Goal: Task Accomplishment & Management: Use online tool/utility

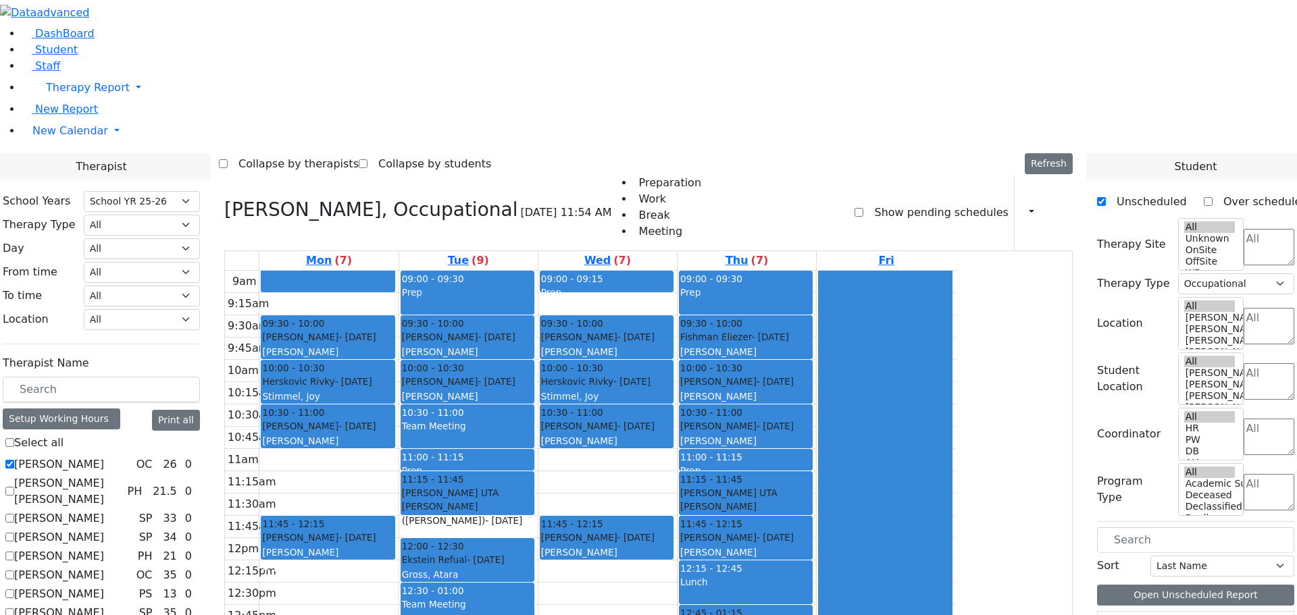
select select "212"
select select "1"
click at [59, 137] on span "New Calendar" at bounding box center [70, 130] width 76 height 13
click at [60, 180] on span "Teacher Report" at bounding box center [72, 174] width 81 height 13
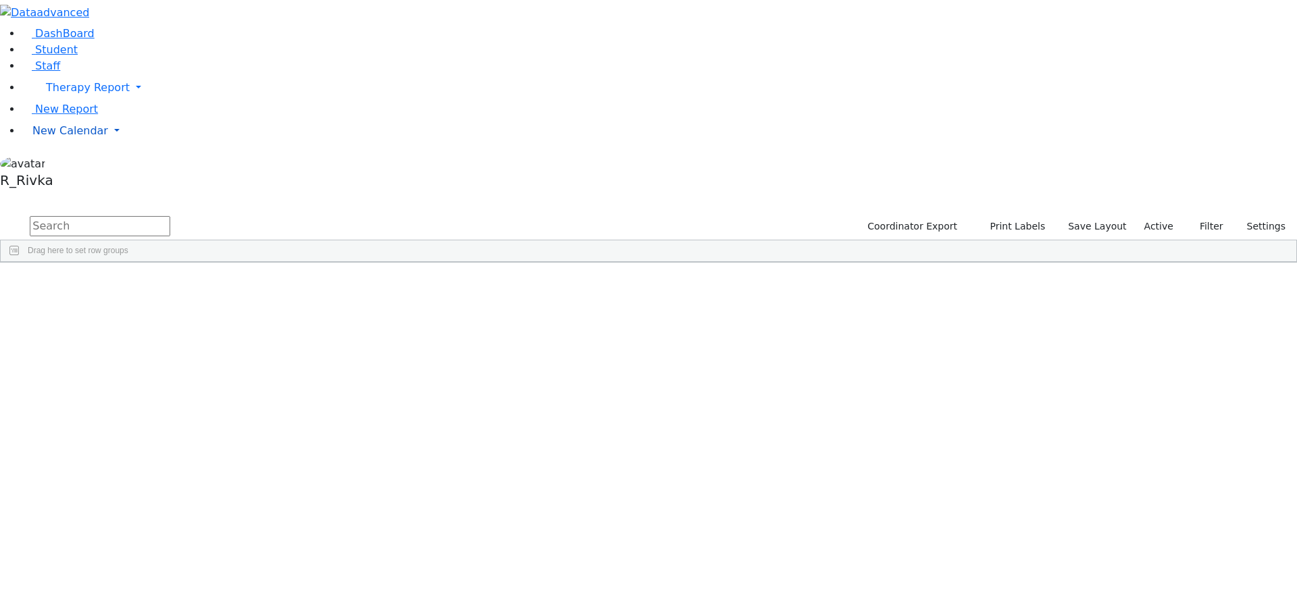
click at [61, 137] on span "New Calendar" at bounding box center [70, 130] width 76 height 13
click at [68, 180] on span "Teacher Report" at bounding box center [72, 174] width 81 height 13
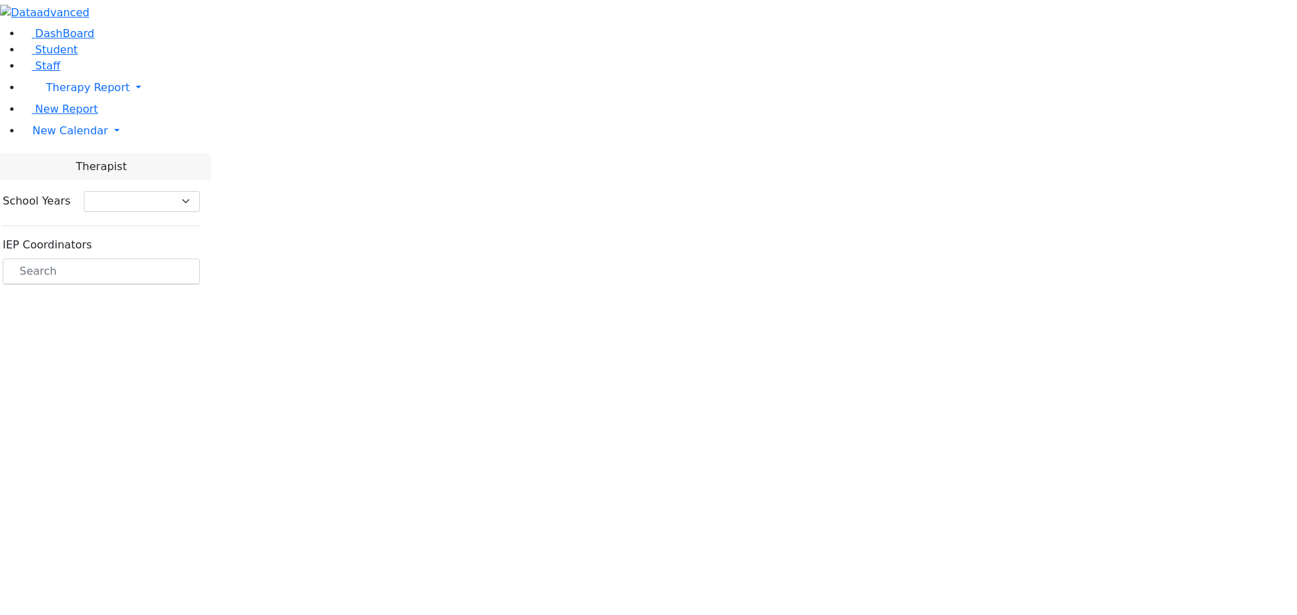
select select "212"
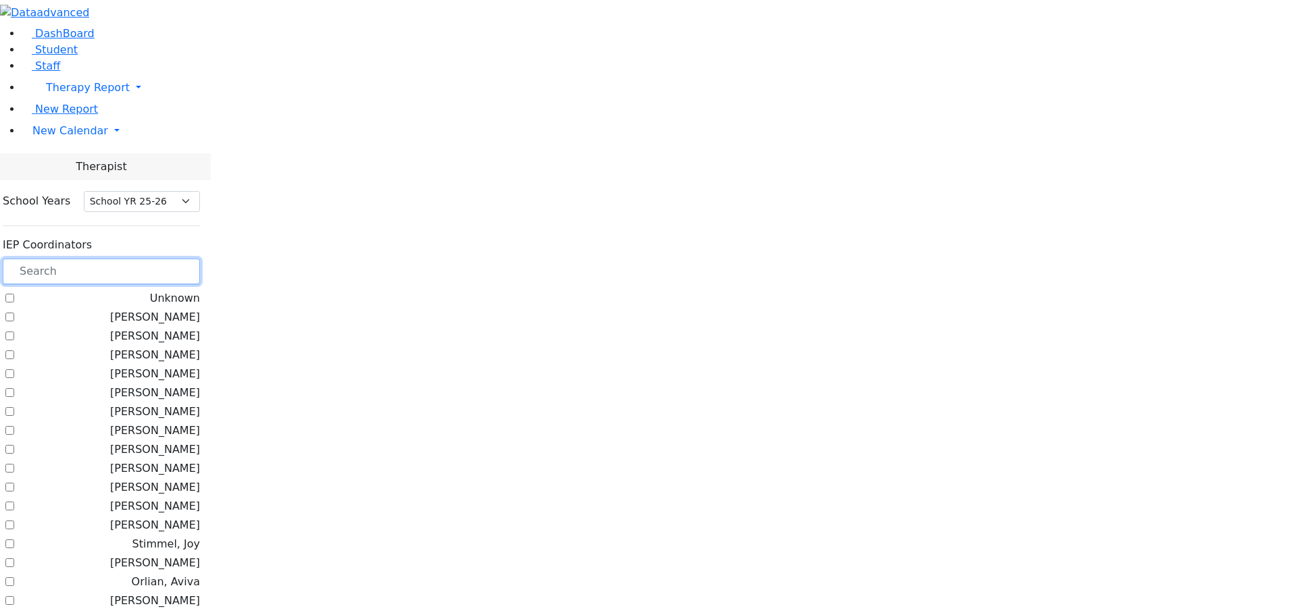
click at [181, 259] on input "text" at bounding box center [101, 272] width 197 height 26
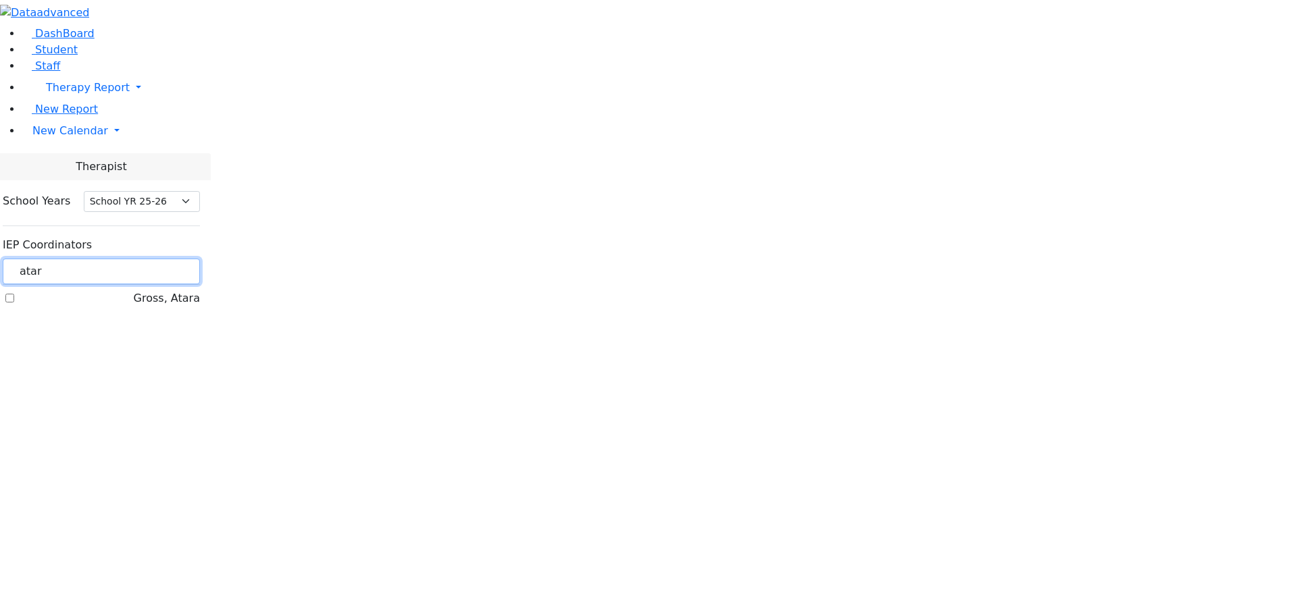
type input "atar"
click at [163, 290] on div "Gross, Atara" at bounding box center [101, 298] width 197 height 16
click at [166, 290] on label "Gross, Atara" at bounding box center [167, 298] width 66 height 16
click at [14, 294] on input "Gross, Atara" at bounding box center [9, 298] width 9 height 9
checkbox input "true"
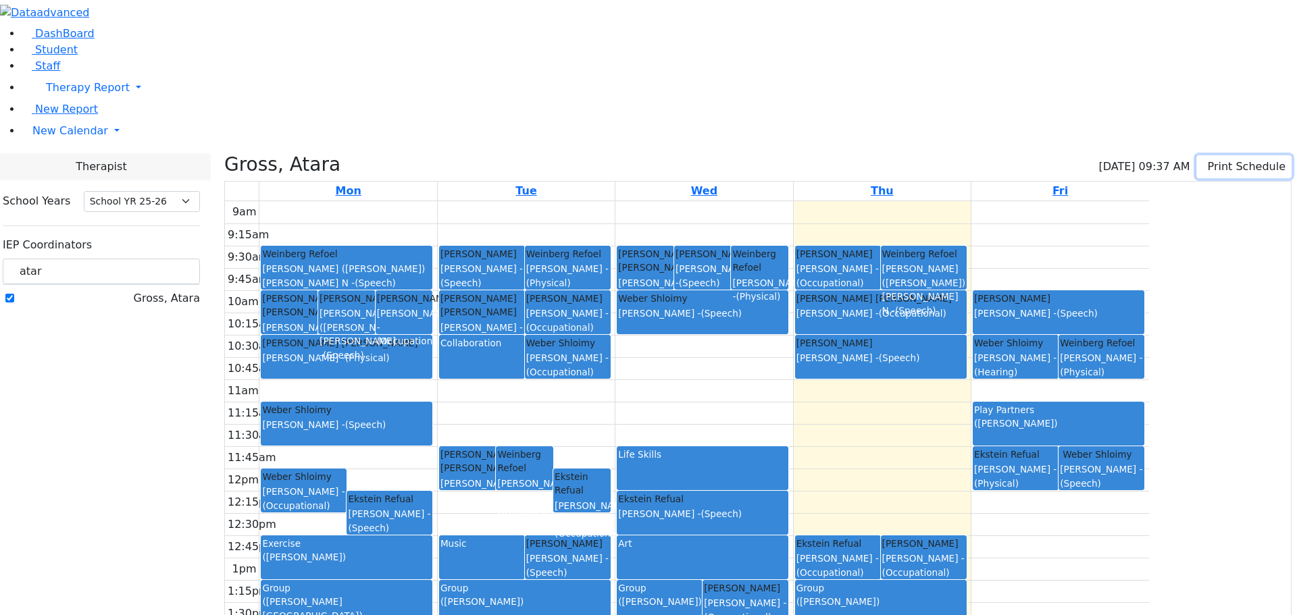
click at [1232, 155] on button "Print Schedule" at bounding box center [1243, 166] width 95 height 23
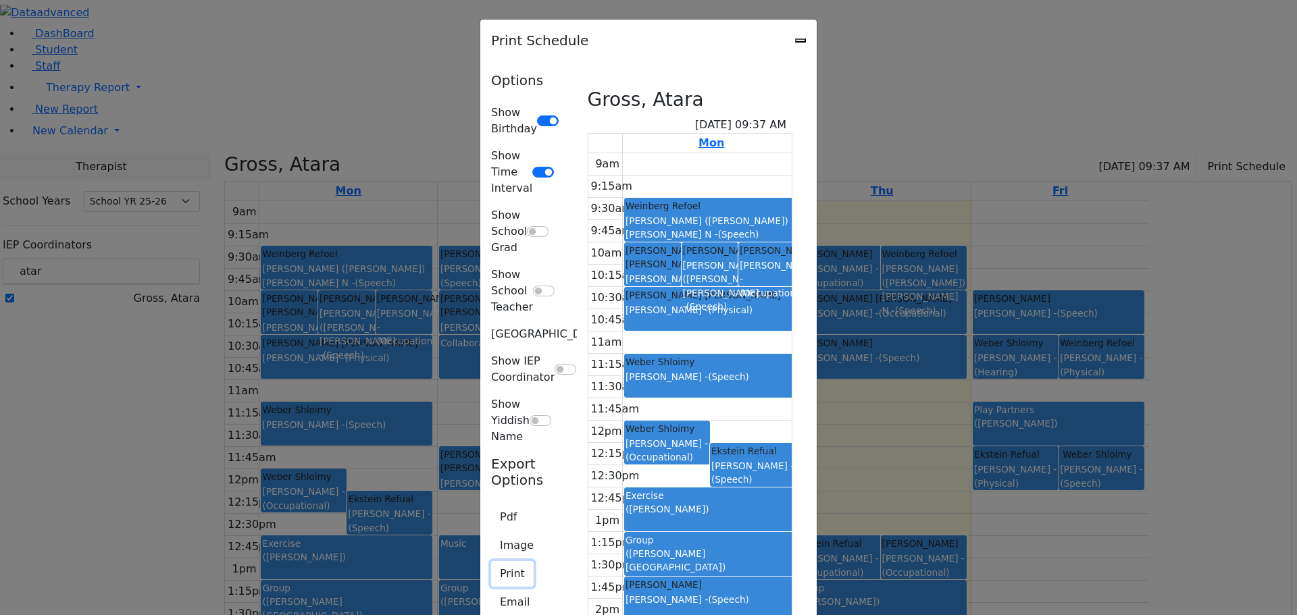
click at [491, 561] on button "Print" at bounding box center [512, 574] width 43 height 26
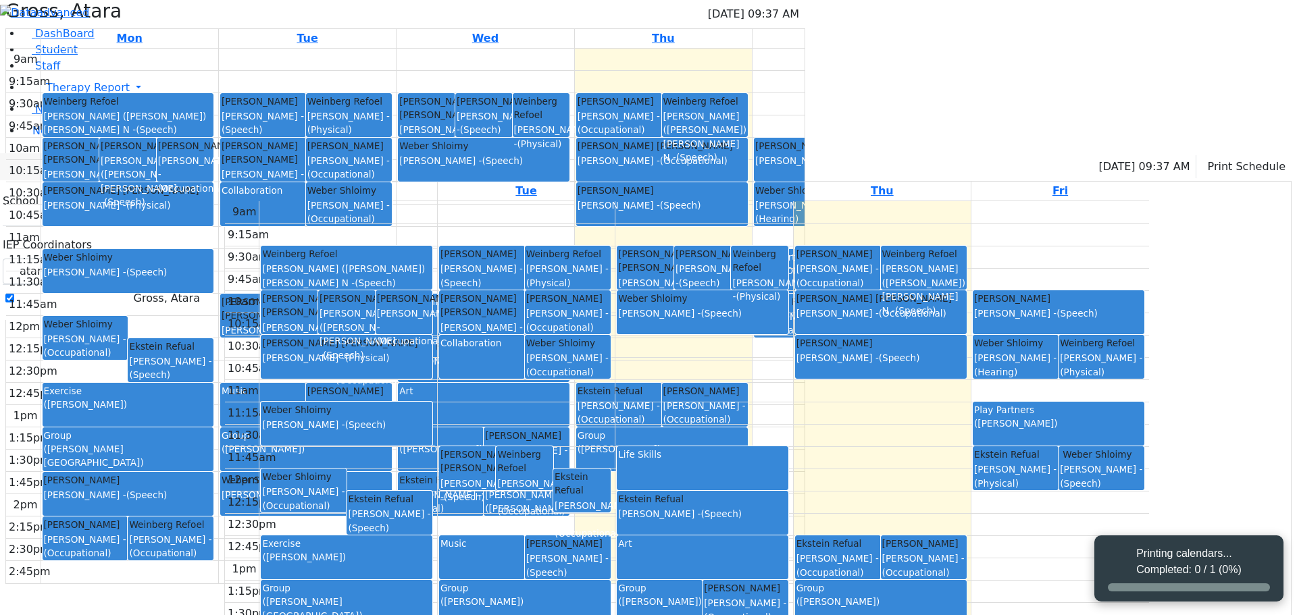
select select "212"
click at [1205, 160] on icon "button" at bounding box center [1205, 166] width 0 height 13
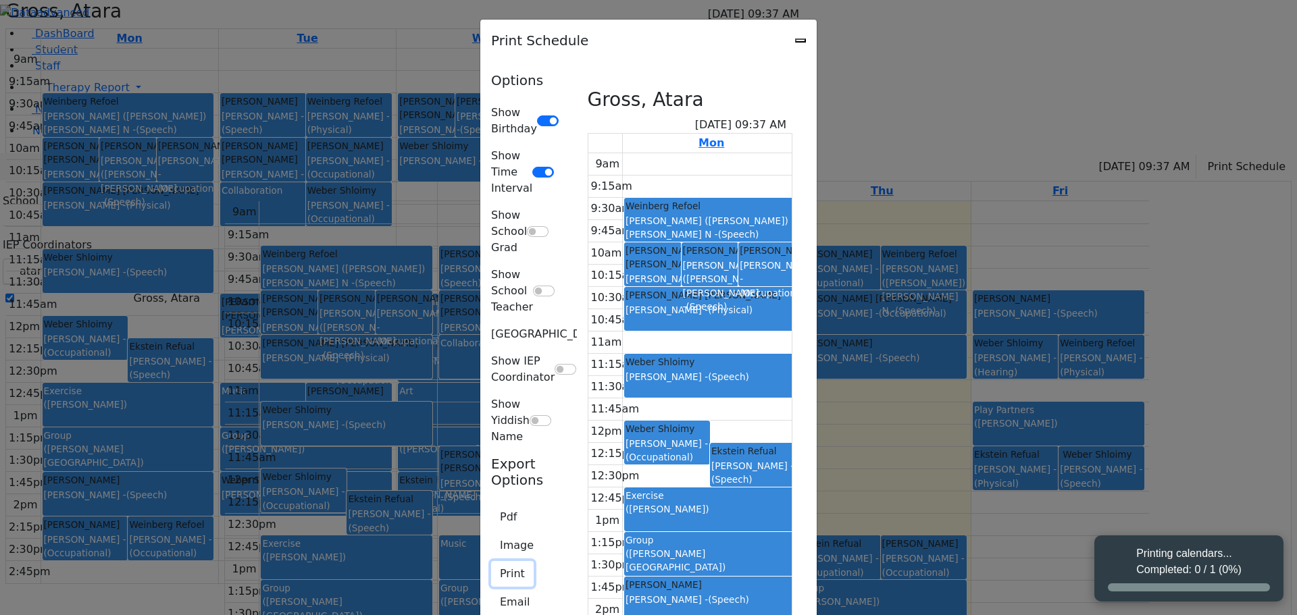
click at [491, 561] on button "Print" at bounding box center [512, 574] width 43 height 26
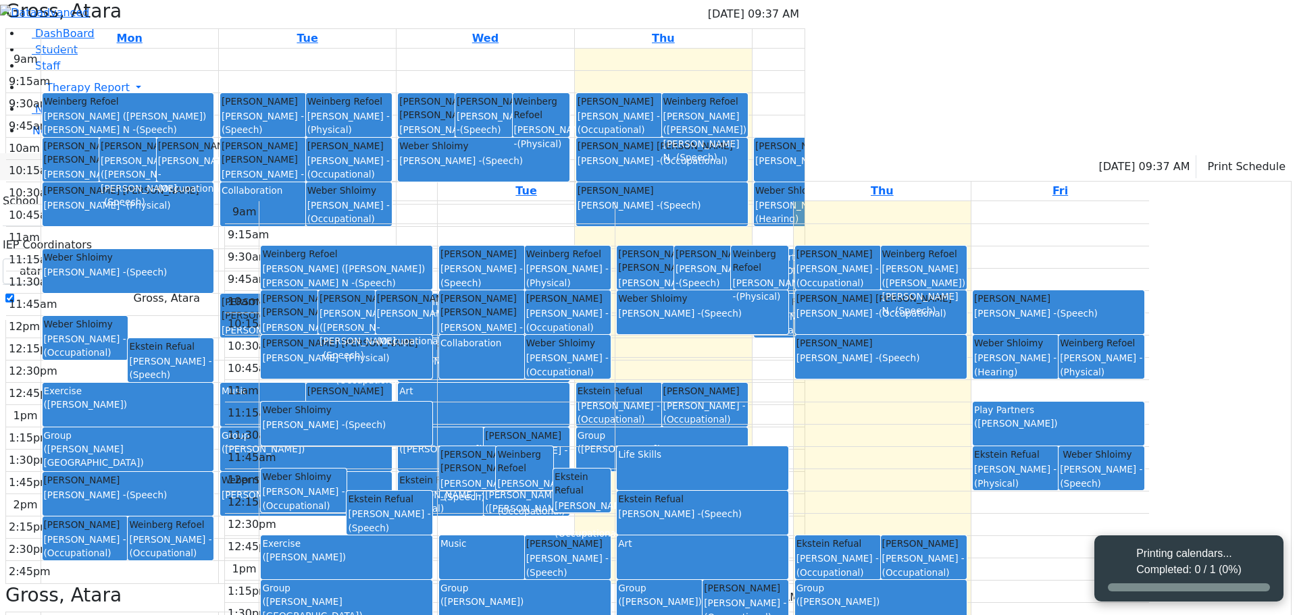
select select "212"
click at [1228, 155] on button "Print Schedule" at bounding box center [1243, 166] width 95 height 23
